Goal: Book appointment/travel/reservation

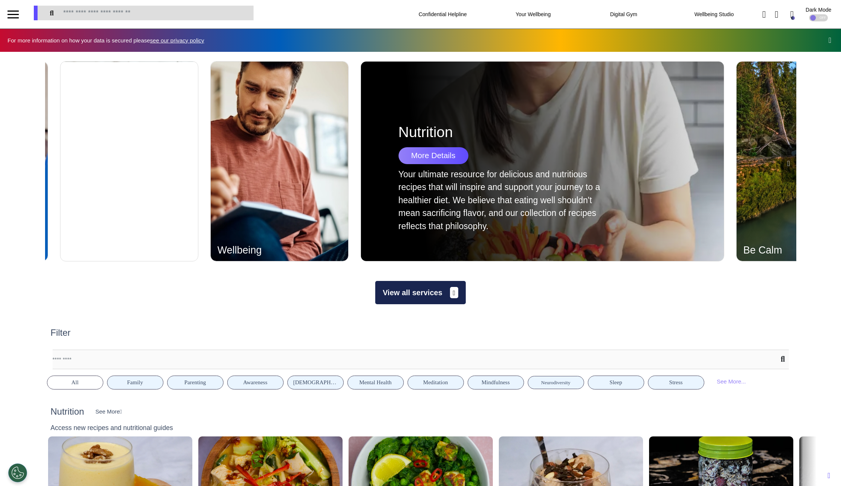
scroll to position [0, 375]
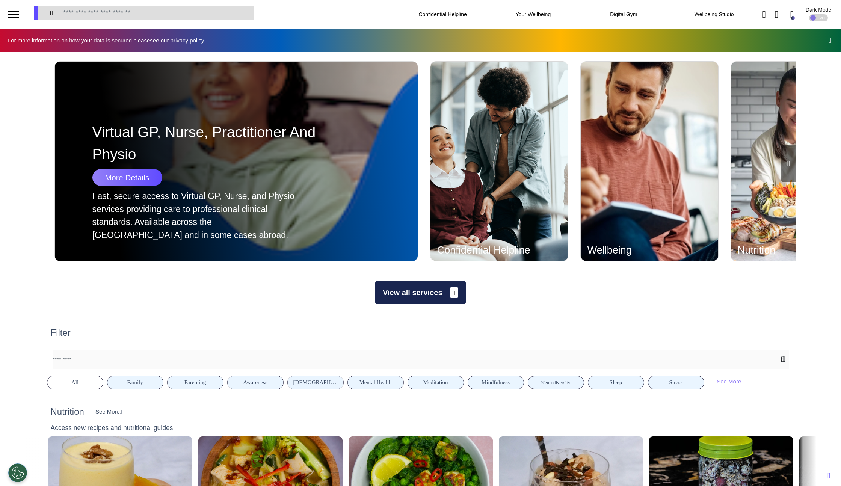
click at [124, 241] on div "Fast, secure access to Virtual GP, Nurse, and Physio services providing care to…" at bounding box center [193, 216] width 203 height 52
click at [118, 176] on div "More Details" at bounding box center [127, 177] width 70 height 17
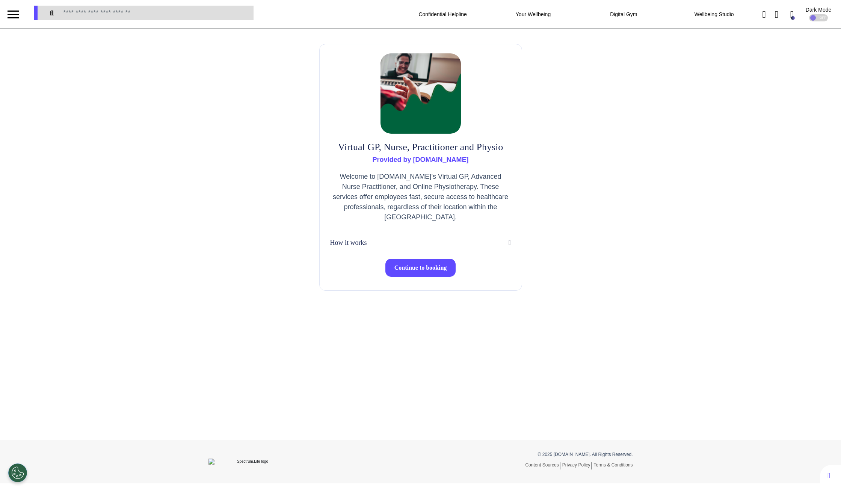
click at [434, 270] on span "Continue to booking" at bounding box center [420, 267] width 53 height 6
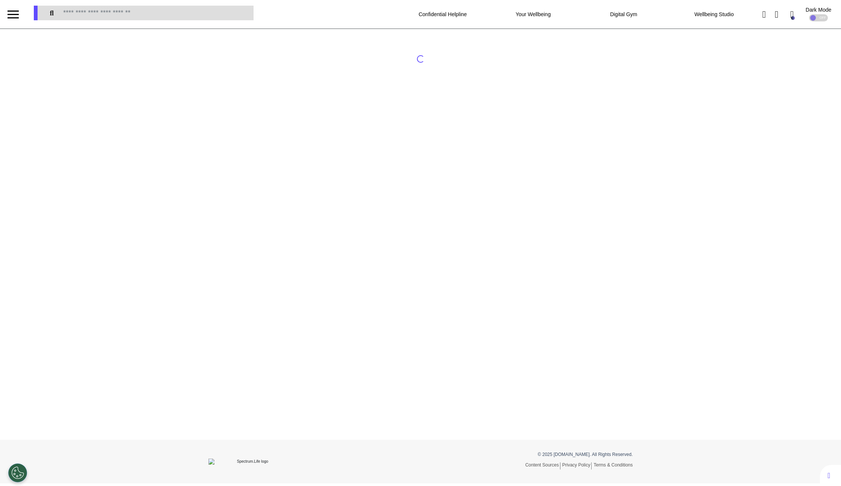
click at [16, 12] on div at bounding box center [13, 14] width 11 height 12
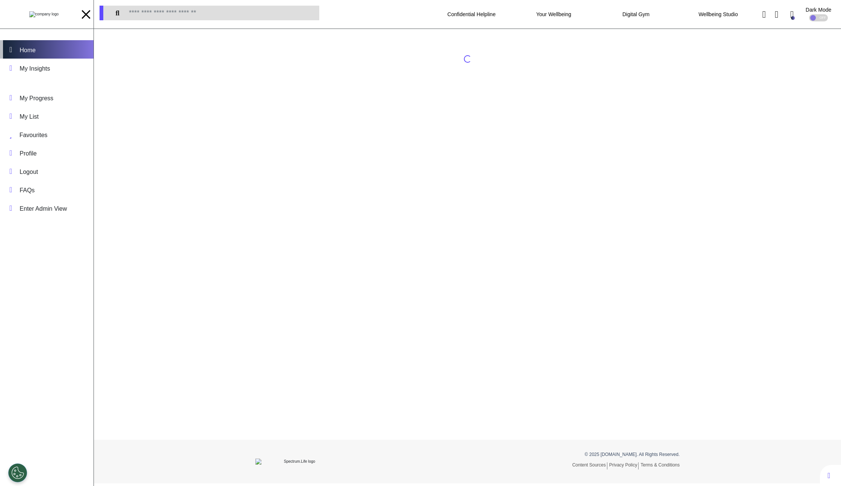
click at [53, 45] on div "Home" at bounding box center [46, 49] width 93 height 18
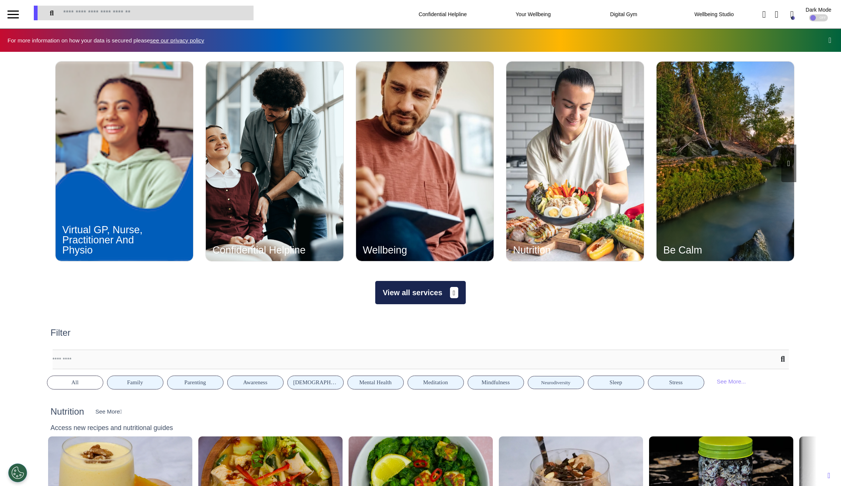
scroll to position [0, 375]
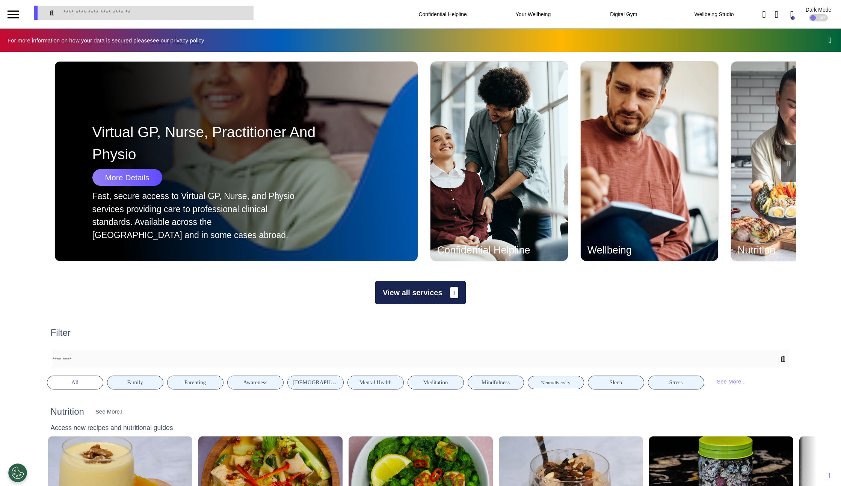
click at [135, 179] on div "More Details" at bounding box center [127, 177] width 70 height 17
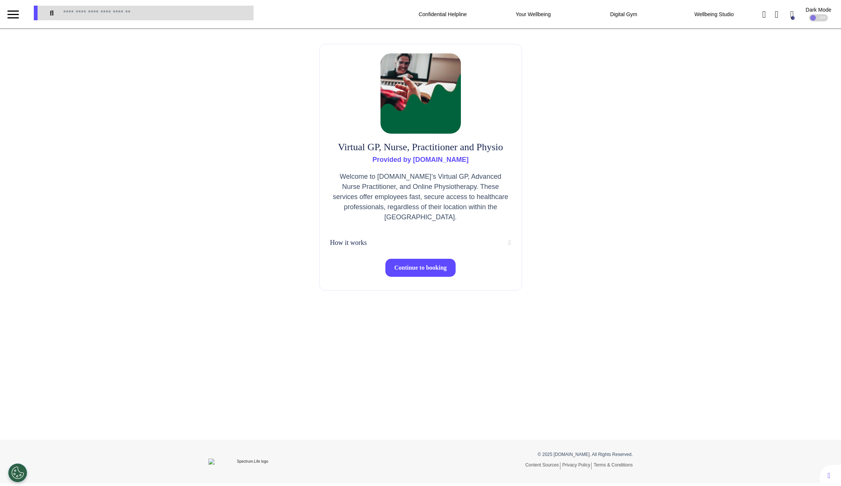
click at [437, 264] on button "Continue to booking" at bounding box center [420, 268] width 71 height 18
click at [419, 271] on span "Continue to booking" at bounding box center [420, 267] width 53 height 6
click at [415, 273] on button "Continue to booking" at bounding box center [420, 268] width 71 height 18
click at [428, 262] on button "Continue to booking" at bounding box center [420, 268] width 71 height 18
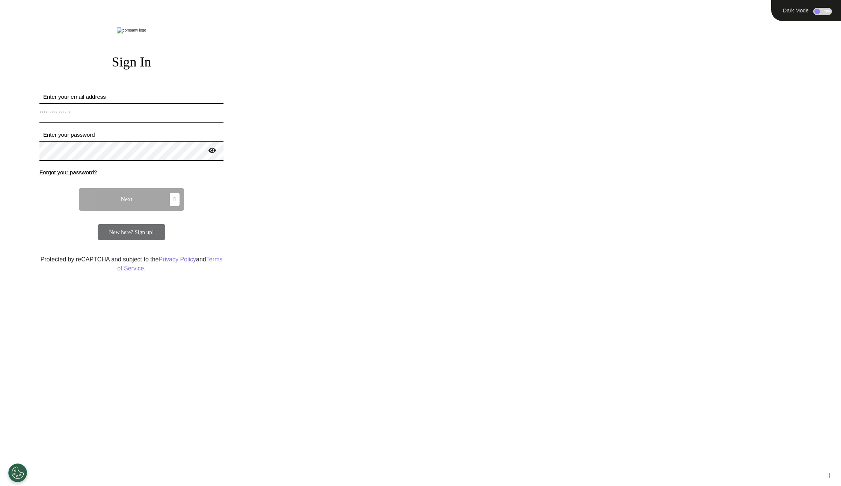
type input "**********"
drag, startPoint x: 93, startPoint y: 233, endPoint x: 99, endPoint y: 229, distance: 6.8
click at [94, 232] on form "**********" at bounding box center [131, 166] width 184 height 147
click at [113, 211] on button "Next" at bounding box center [131, 199] width 105 height 23
click at [143, 211] on button "Next" at bounding box center [131, 199] width 105 height 23
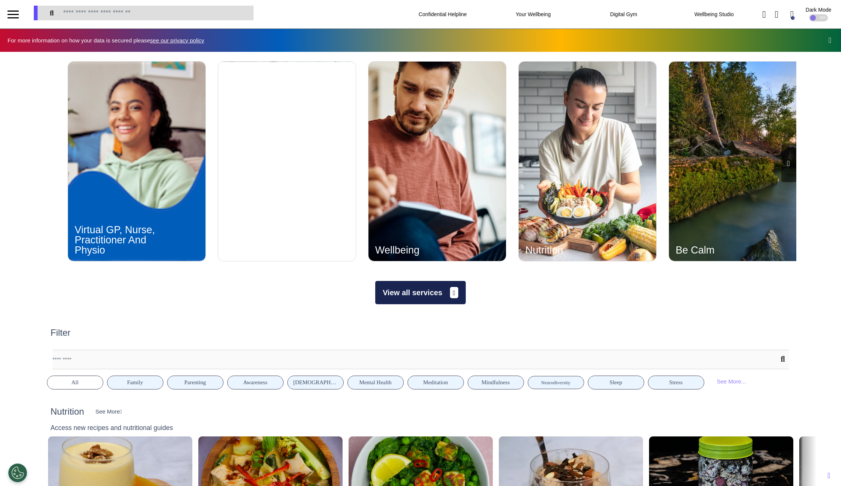
scroll to position [0, 375]
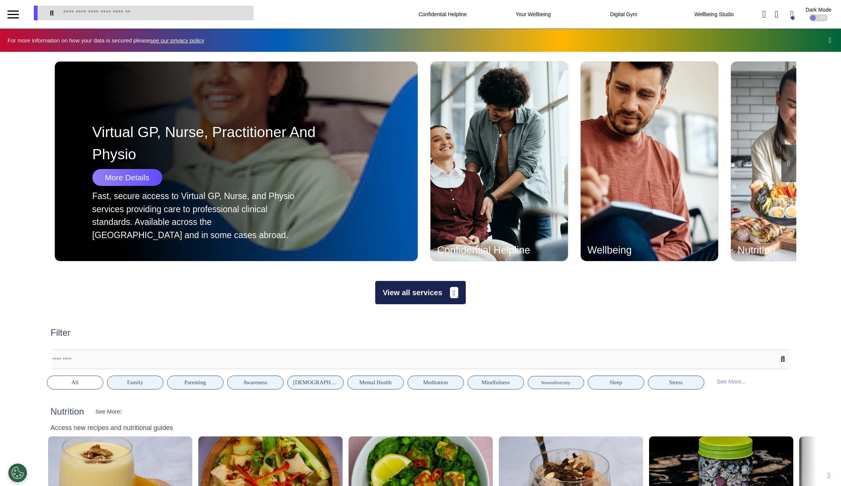
click at [136, 179] on div "More Details" at bounding box center [127, 177] width 70 height 17
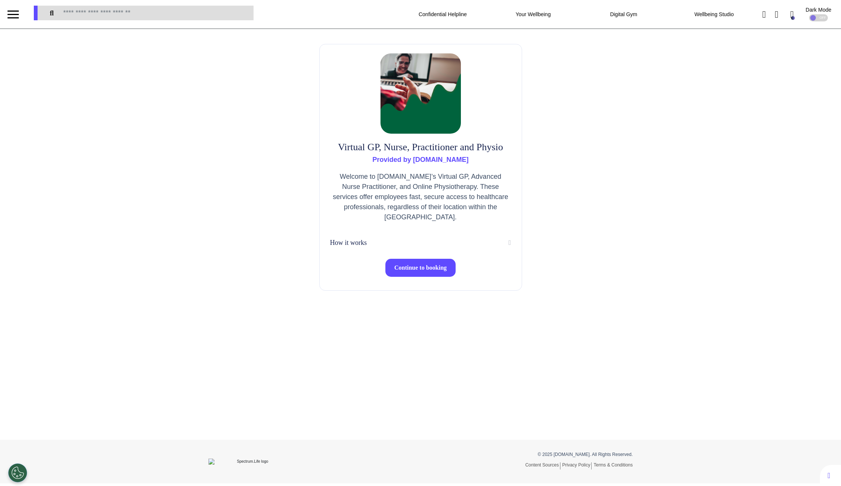
click at [410, 263] on button "Continue to booking" at bounding box center [420, 268] width 71 height 18
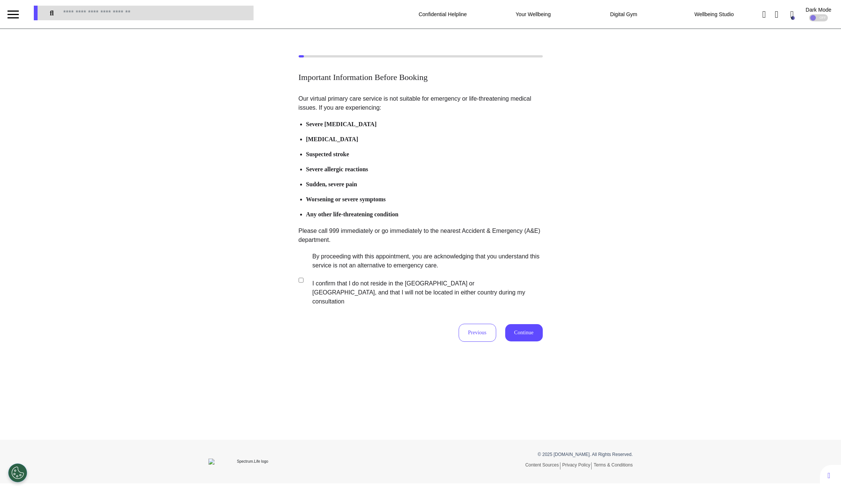
click at [513, 324] on button "Continue" at bounding box center [524, 332] width 38 height 17
click at [514, 324] on button "Continue" at bounding box center [524, 332] width 38 height 17
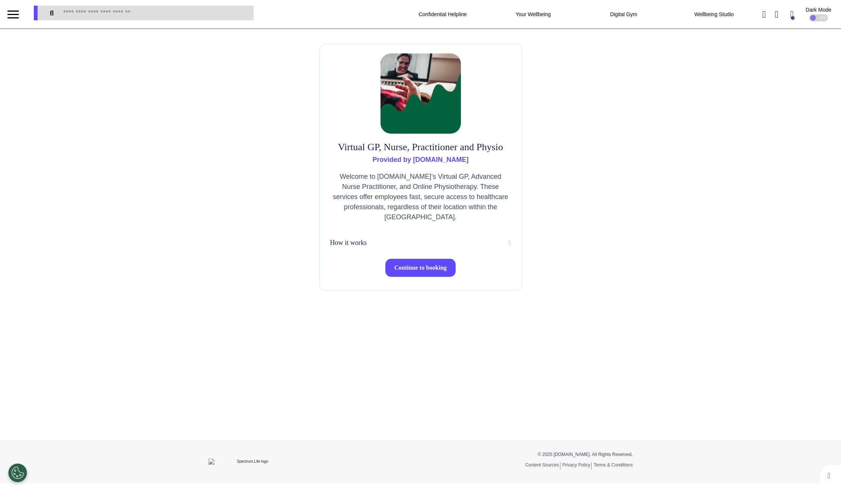
click at [410, 262] on button "Continue to booking" at bounding box center [420, 268] width 71 height 18
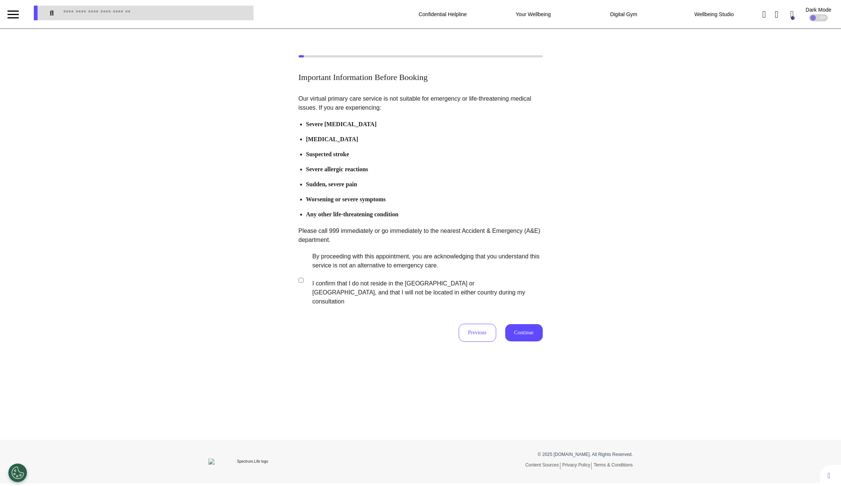
click at [521, 324] on button "Continue" at bounding box center [524, 332] width 38 height 17
click at [520, 324] on button "Continue" at bounding box center [524, 332] width 38 height 17
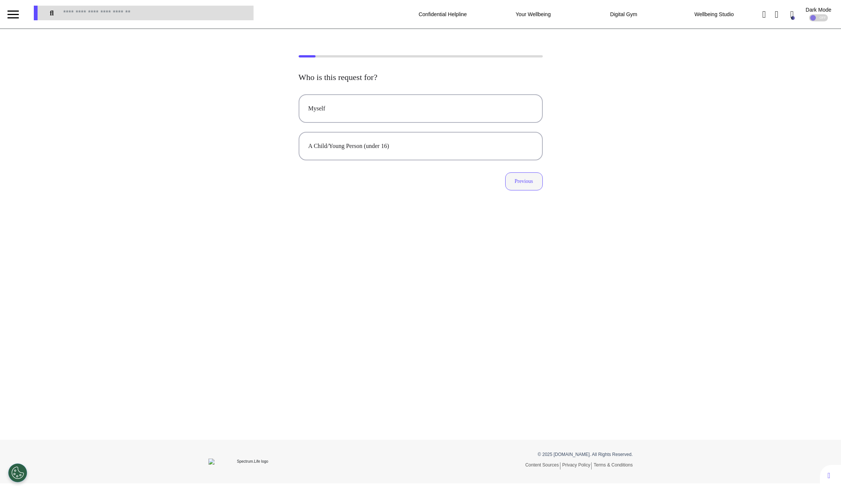
click at [509, 182] on button "Previous" at bounding box center [524, 181] width 38 height 18
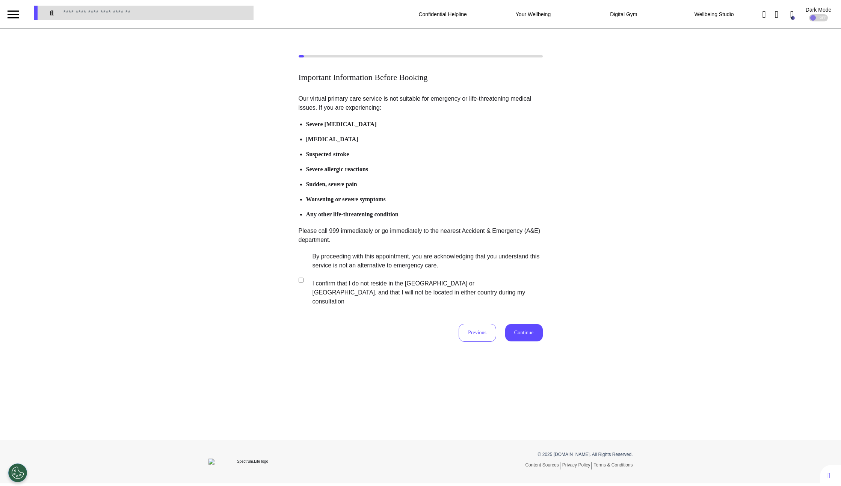
click at [523, 324] on button "Continue" at bounding box center [524, 332] width 38 height 17
click at [528, 324] on button "Continue" at bounding box center [524, 332] width 38 height 17
click at [514, 324] on button "Continue" at bounding box center [524, 332] width 38 height 17
click at [509, 327] on button "Continue" at bounding box center [524, 332] width 38 height 17
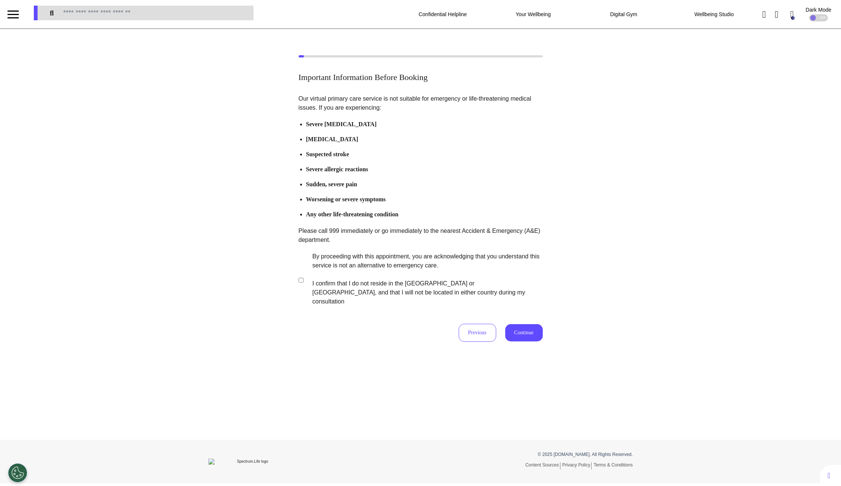
click at [530, 325] on button "Continue" at bounding box center [524, 332] width 38 height 17
drag, startPoint x: 518, startPoint y: 321, endPoint x: 545, endPoint y: 288, distance: 41.9
click at [519, 324] on button "Continue" at bounding box center [524, 332] width 38 height 17
drag, startPoint x: 527, startPoint y: 324, endPoint x: 513, endPoint y: 350, distance: 29.9
click at [527, 324] on button "Continue" at bounding box center [524, 332] width 38 height 17
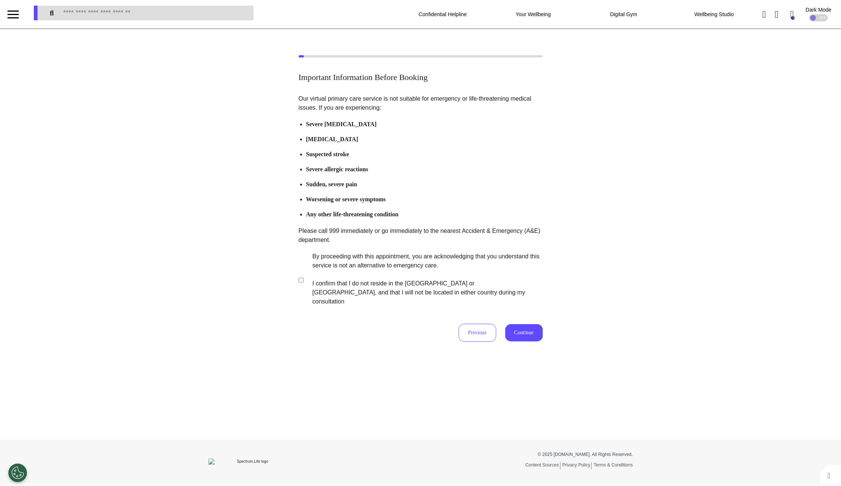
click at [535, 325] on button "Continue" at bounding box center [524, 332] width 38 height 17
click at [534, 329] on button "Continue" at bounding box center [524, 332] width 38 height 17
click at [510, 324] on button "Continue" at bounding box center [524, 332] width 38 height 17
click at [531, 324] on button "Continue" at bounding box center [524, 332] width 38 height 17
click at [514, 324] on button "Continue" at bounding box center [524, 332] width 38 height 17
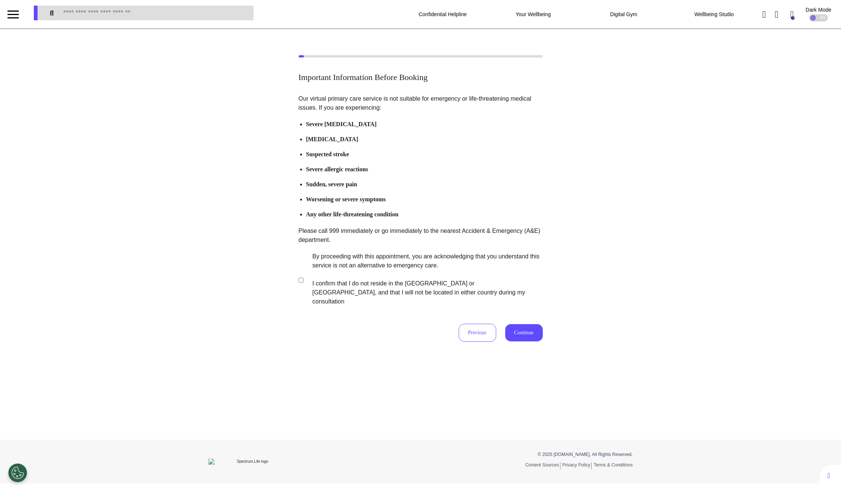
click at [529, 326] on button "Continue" at bounding box center [524, 332] width 38 height 17
click at [530, 324] on button "Continue" at bounding box center [524, 332] width 38 height 17
click at [514, 326] on button "Continue" at bounding box center [524, 332] width 38 height 17
click at [523, 324] on button "Continue" at bounding box center [524, 332] width 38 height 17
click at [534, 324] on button "Continue" at bounding box center [524, 332] width 38 height 17
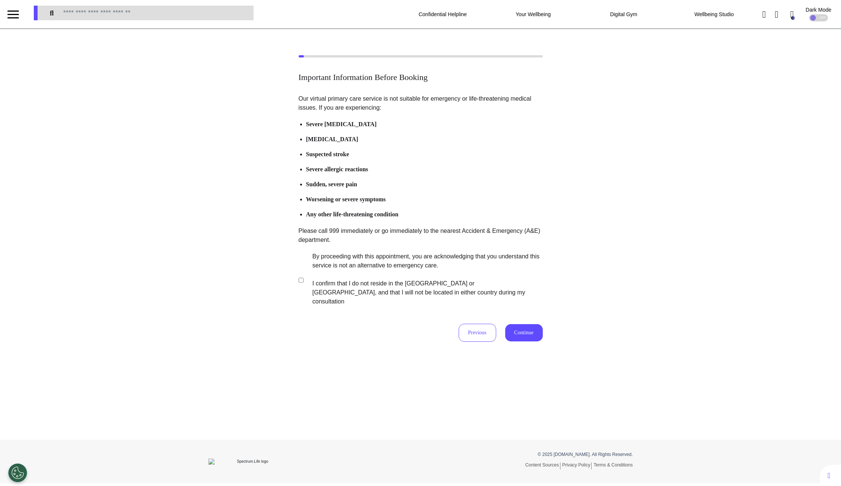
click at [529, 328] on button "Continue" at bounding box center [524, 332] width 38 height 17
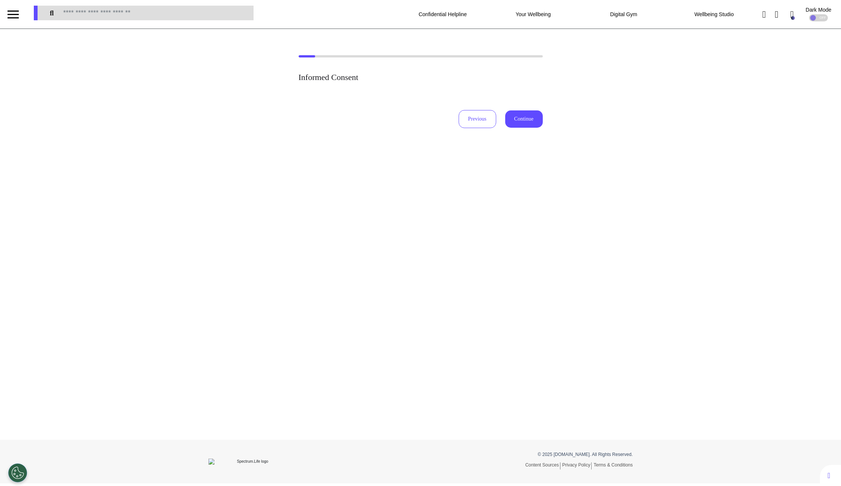
drag, startPoint x: 369, startPoint y: 73, endPoint x: 418, endPoint y: 115, distance: 64.1
click at [384, 122] on div "Informed Consent Previous Continue" at bounding box center [420, 100] width 244 height 56
click at [469, 114] on button "Previous" at bounding box center [477, 119] width 38 height 18
click at [482, 118] on button "Previous" at bounding box center [477, 119] width 38 height 18
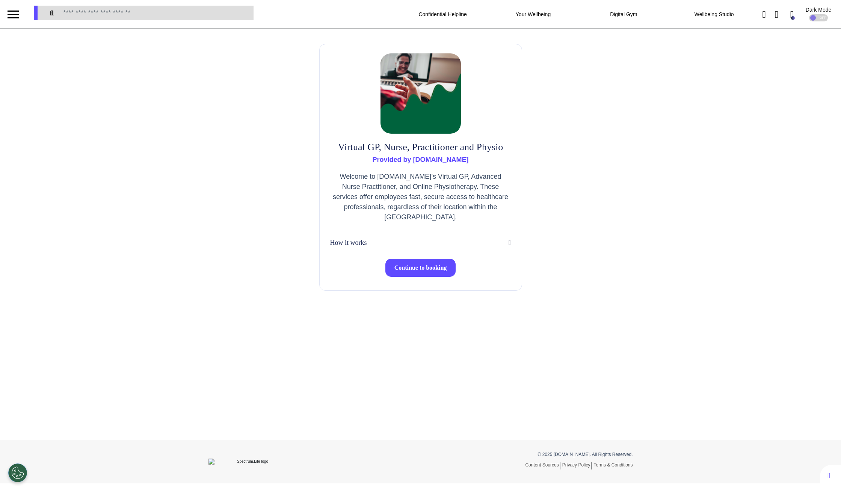
click at [427, 266] on span "Continue to booking" at bounding box center [420, 267] width 53 height 6
click at [401, 271] on span "Continue to booking" at bounding box center [420, 267] width 53 height 6
click at [414, 275] on button "Continue to booking" at bounding box center [420, 268] width 71 height 18
click at [434, 265] on button "Continue to booking" at bounding box center [420, 268] width 71 height 18
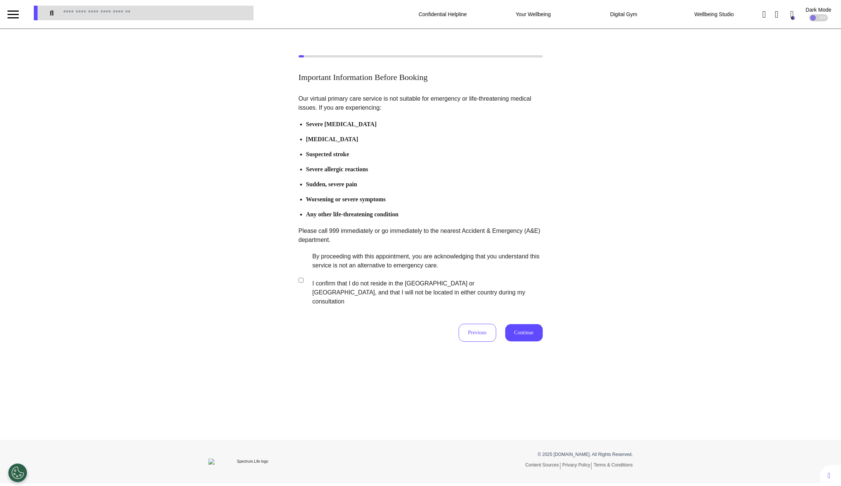
click at [532, 324] on button "Continue" at bounding box center [524, 332] width 38 height 17
click at [482, 374] on div "Important Information Before Booking Our virtual primary care service is not su…" at bounding box center [420, 234] width 841 height 411
click at [522, 324] on button "Continue" at bounding box center [524, 332] width 38 height 17
click at [525, 324] on button "Continue" at bounding box center [524, 332] width 38 height 17
